Goal: Check status: Check status

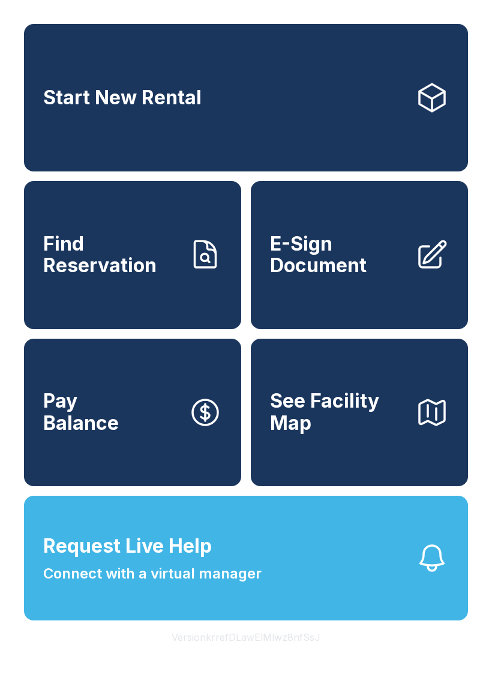
click at [155, 259] on span "Find Reservation" at bounding box center [111, 255] width 136 height 44
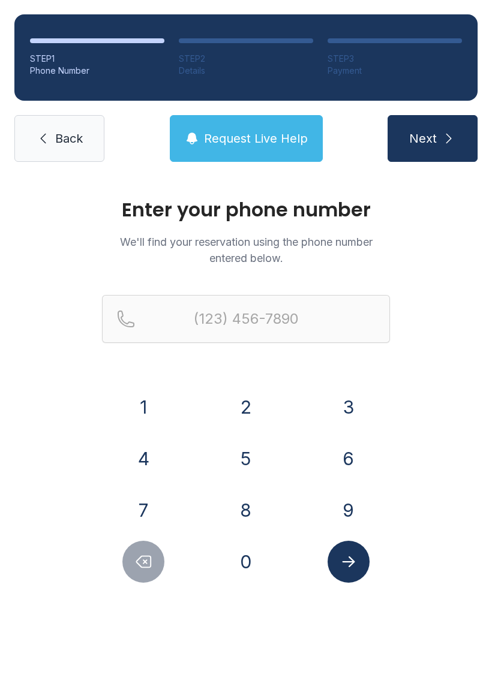
click at [138, 499] on button "7" at bounding box center [143, 511] width 42 height 42
click at [237, 509] on button "8" at bounding box center [246, 511] width 42 height 42
click at [343, 445] on button "6" at bounding box center [349, 459] width 42 height 42
click at [342, 445] on button "6" at bounding box center [349, 459] width 42 height 42
click at [136, 466] on button "4" at bounding box center [143, 459] width 42 height 42
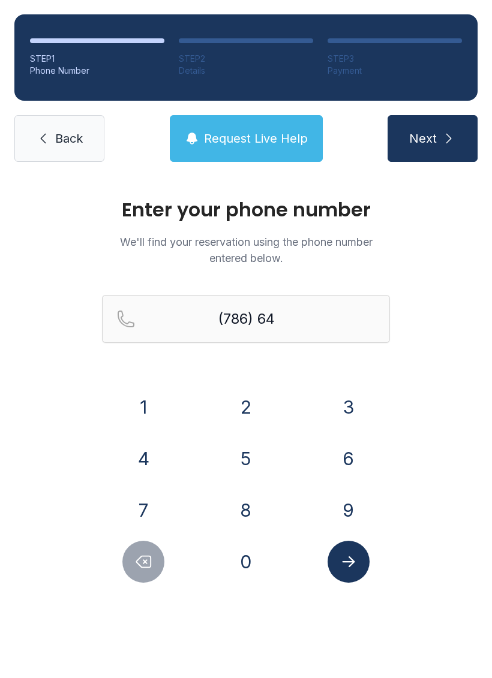
click at [136, 466] on button "4" at bounding box center [143, 459] width 42 height 42
click at [143, 500] on button "7" at bounding box center [143, 511] width 42 height 42
click at [347, 388] on button "3" at bounding box center [349, 407] width 42 height 42
click at [241, 496] on button "8" at bounding box center [246, 511] width 42 height 42
click at [228, 565] on button "0" at bounding box center [246, 562] width 42 height 42
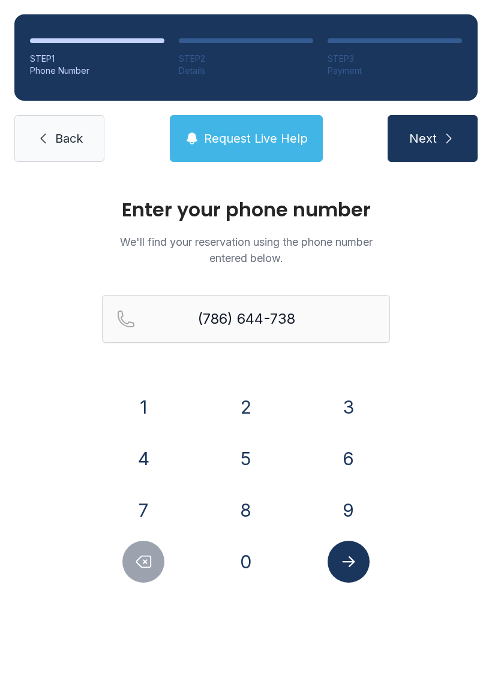
type input "[PHONE_NUMBER]"
click at [350, 559] on icon "Submit lookup form" at bounding box center [349, 562] width 18 height 18
